Goal: Browse casually: Explore the website without a specific task or goal

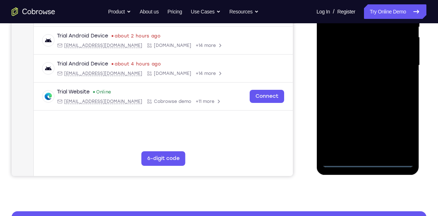
scroll to position [164, 0]
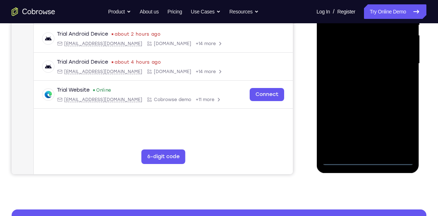
click at [367, 161] on div at bounding box center [367, 63] width 91 height 203
click at [402, 125] on div at bounding box center [367, 63] width 91 height 203
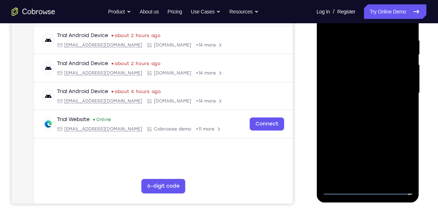
scroll to position [126, 0]
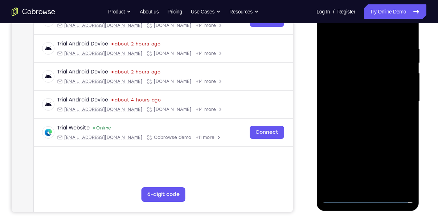
click at [350, 33] on div at bounding box center [367, 101] width 91 height 203
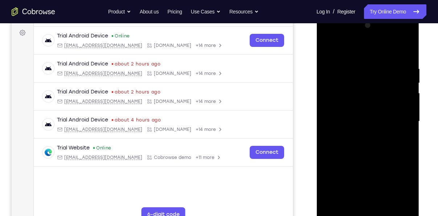
scroll to position [106, 0]
click at [350, 52] on div at bounding box center [367, 121] width 91 height 203
click at [399, 116] on div at bounding box center [367, 121] width 91 height 203
click at [360, 135] on div at bounding box center [367, 121] width 91 height 203
click at [347, 113] on div at bounding box center [367, 121] width 91 height 203
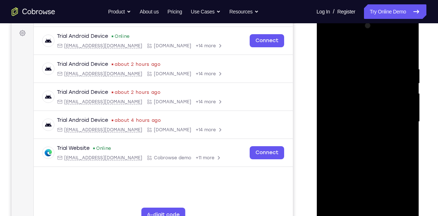
click at [344, 109] on div at bounding box center [367, 121] width 91 height 203
click at [352, 118] on div at bounding box center [367, 121] width 91 height 203
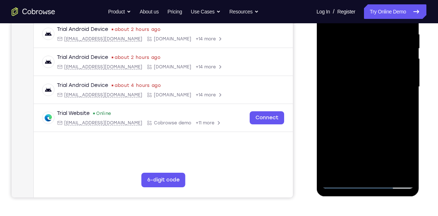
scroll to position [141, 0]
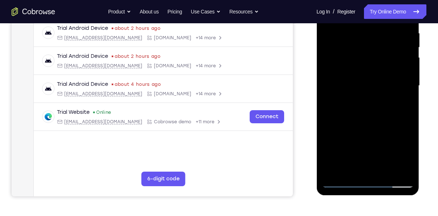
click at [366, 119] on div at bounding box center [367, 85] width 91 height 203
click at [383, 169] on div at bounding box center [367, 85] width 91 height 203
click at [363, 124] on div at bounding box center [367, 85] width 91 height 203
click at [360, 76] on div at bounding box center [367, 85] width 91 height 203
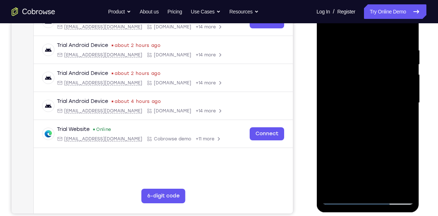
scroll to position [122, 0]
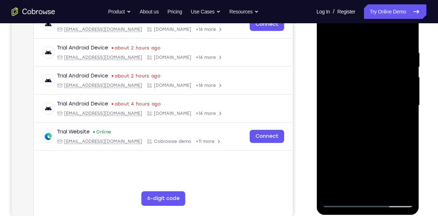
click at [400, 33] on div at bounding box center [367, 105] width 91 height 203
click at [327, 33] on div at bounding box center [367, 105] width 91 height 203
click at [357, 44] on div at bounding box center [367, 105] width 91 height 203
click at [405, 34] on div at bounding box center [367, 105] width 91 height 203
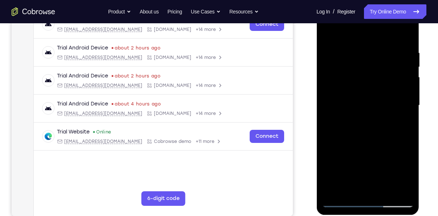
click at [381, 47] on div at bounding box center [367, 105] width 91 height 203
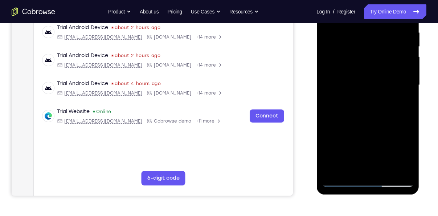
scroll to position [143, 0]
click at [394, 168] on div at bounding box center [367, 84] width 91 height 203
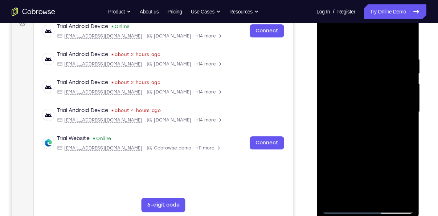
scroll to position [115, 0]
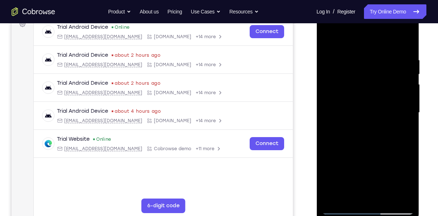
click at [395, 90] on div at bounding box center [367, 112] width 91 height 203
click at [404, 41] on div at bounding box center [367, 112] width 91 height 203
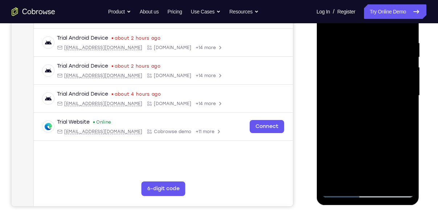
scroll to position [126, 0]
